Goal: Task Accomplishment & Management: Manage account settings

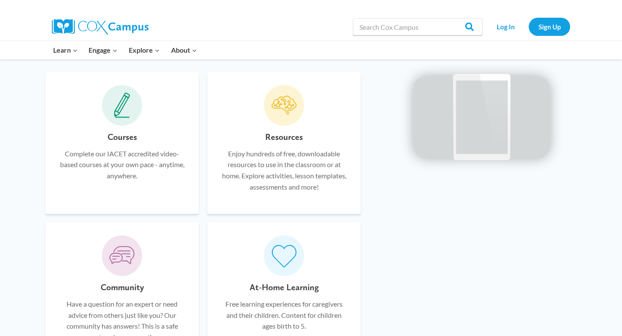
scroll to position [349, 0]
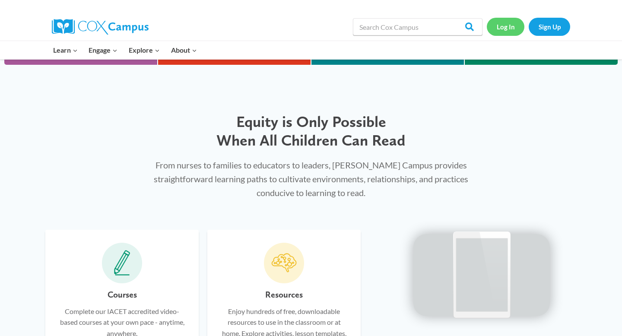
click at [502, 30] on link "Log In" at bounding box center [505, 27] width 38 height 18
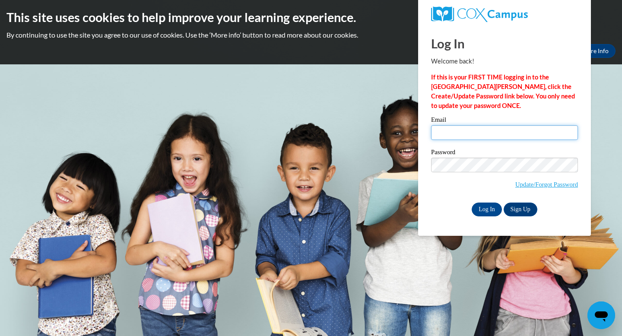
click at [471, 134] on input "Email" at bounding box center [504, 132] width 147 height 15
type input "[PERSON_NAME][EMAIL_ADDRESS][PERSON_NAME][DOMAIN_NAME]"
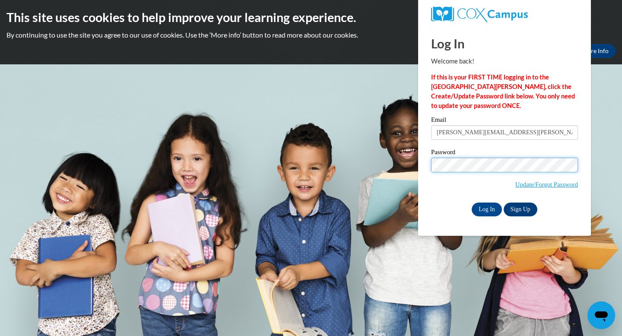
click at [471, 202] on input "Log In" at bounding box center [486, 209] width 30 height 14
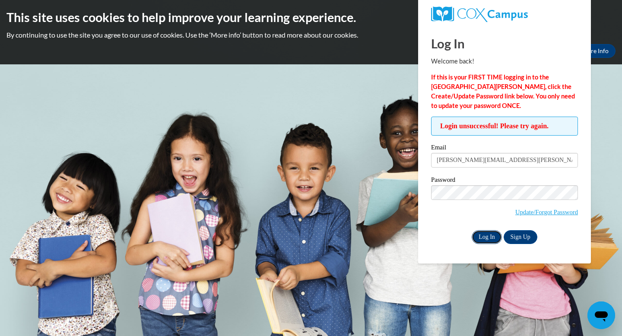
click at [489, 238] on input "Log In" at bounding box center [486, 237] width 30 height 14
click at [534, 211] on link "Update/Forgot Password" at bounding box center [546, 211] width 63 height 7
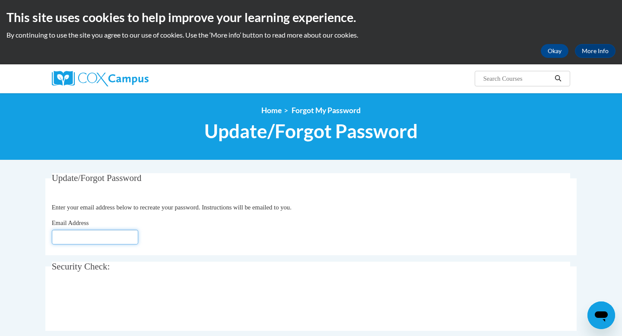
click at [94, 240] on input "Email Address" at bounding box center [95, 237] width 86 height 15
type input "[EMAIL_ADDRESS][DOMAIN_NAME]"
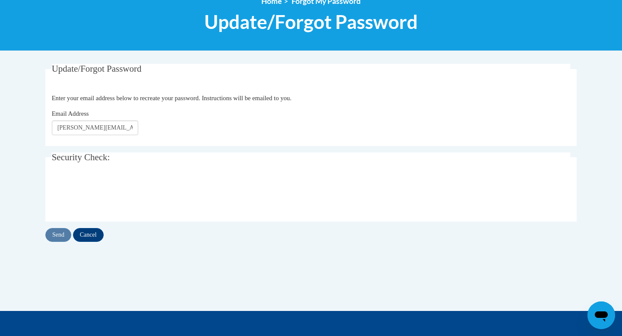
scroll to position [110, 0]
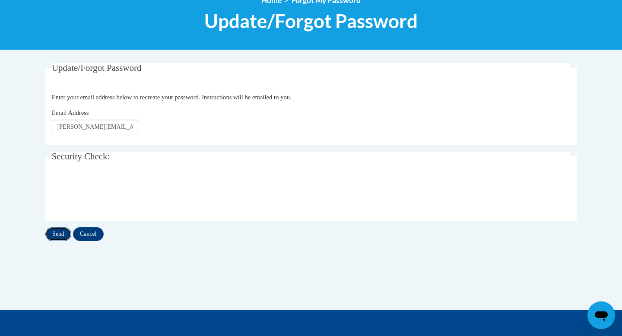
click at [55, 232] on input "Send" at bounding box center [58, 234] width 26 height 14
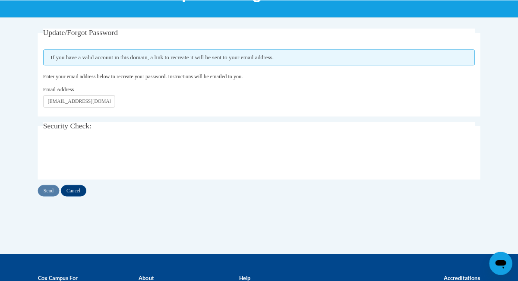
scroll to position [141, 0]
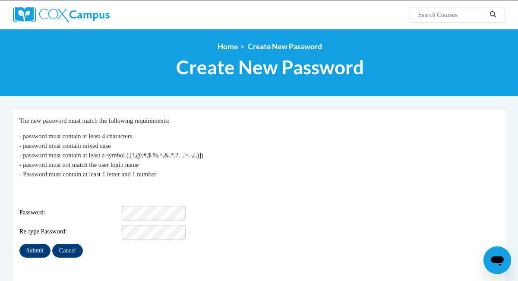
scroll to position [66, 0]
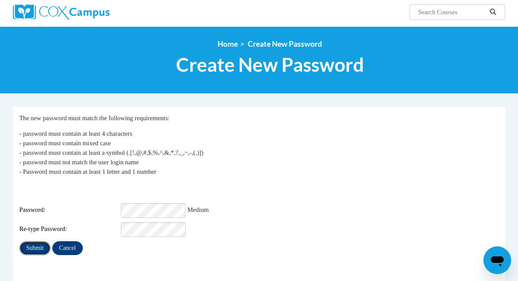
click at [34, 250] on input "Submit" at bounding box center [34, 248] width 31 height 14
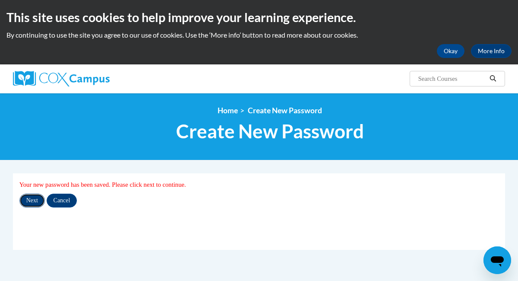
click at [31, 202] on input "Next" at bounding box center [31, 200] width 25 height 14
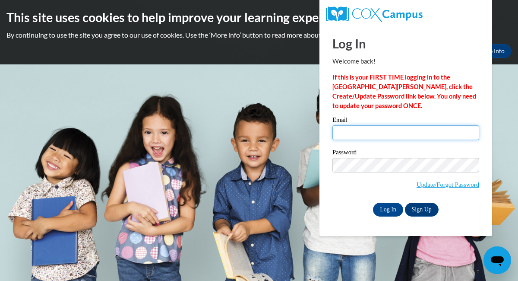
click at [363, 135] on input "Email" at bounding box center [405, 132] width 147 height 15
type input "kristen.williams@madison-schools.com"
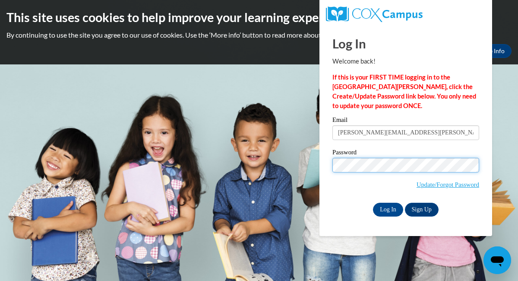
click at [373, 202] on input "Log In" at bounding box center [388, 209] width 30 height 14
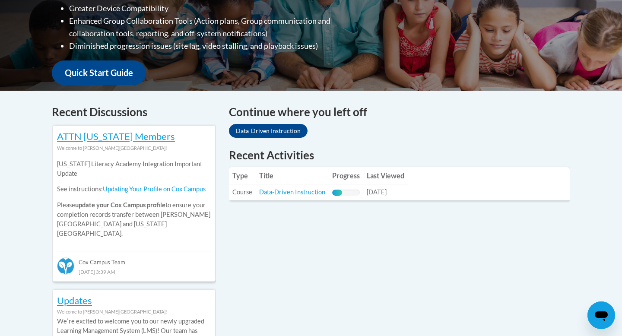
scroll to position [291, 0]
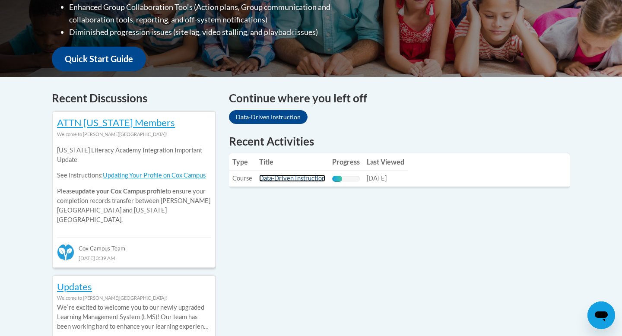
click at [279, 179] on link "Data-Driven Instruction" at bounding box center [292, 177] width 66 height 7
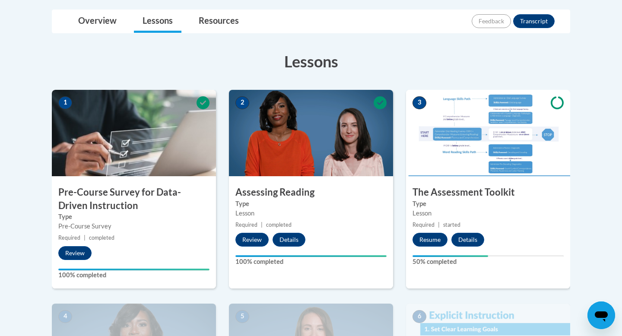
scroll to position [207, 0]
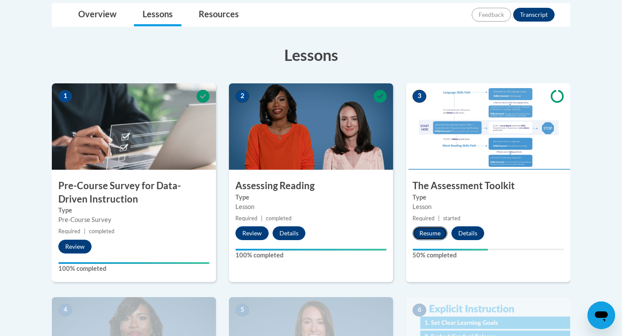
click at [433, 234] on button "Resume" at bounding box center [429, 233] width 35 height 14
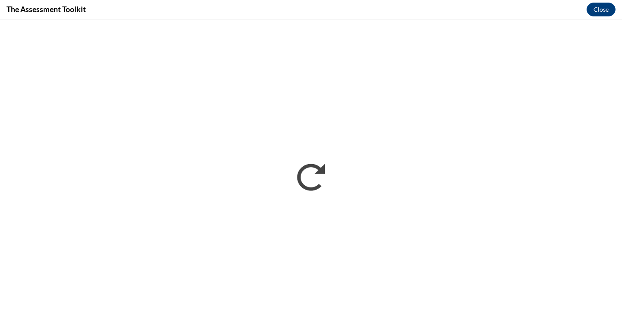
scroll to position [0, 0]
